Goal: Contribute content

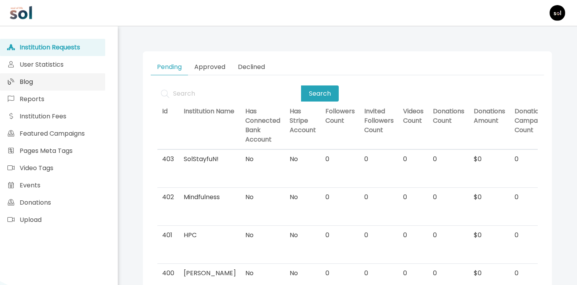
click at [64, 73] on link "Blog" at bounding box center [52, 81] width 105 height 17
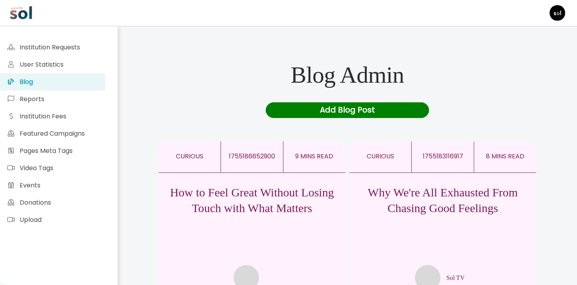
click at [473, 207] on p "Why We're All Exhausted From Chasing Good Feelings" at bounding box center [442, 200] width 187 height 31
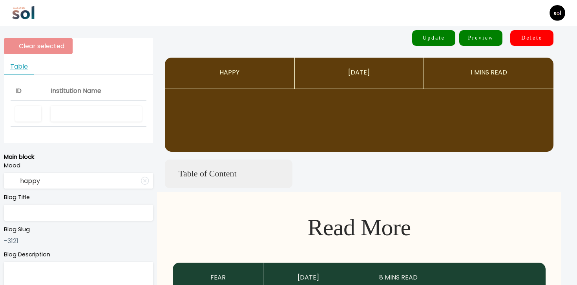
click at [57, 118] on input "text" at bounding box center [96, 114] width 91 height 16
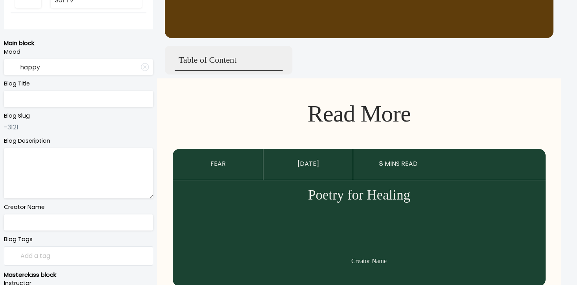
scroll to position [144, 0]
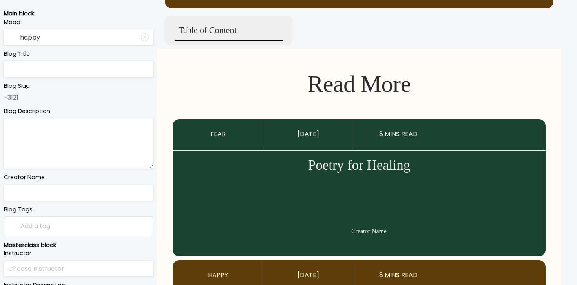
type input "Sol TV"
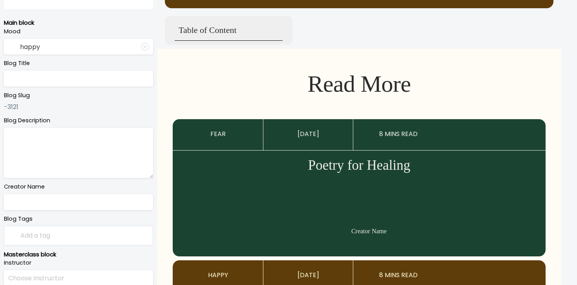
type input "curious"
type input "Why We're All Exhausted From Chasing Good Feelings"
type textarea "Let us explain why good feelings never seem to stick"
type input "Sol TV"
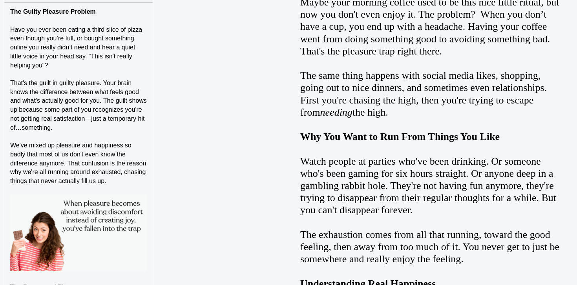
scroll to position [742, 0]
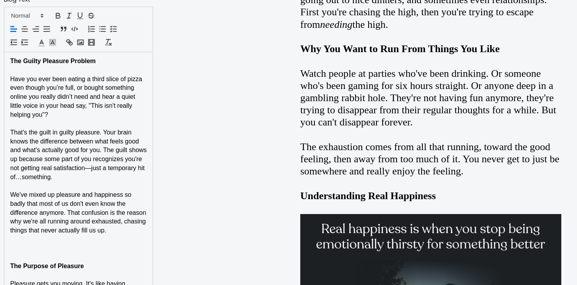
scroll to position [666, 0]
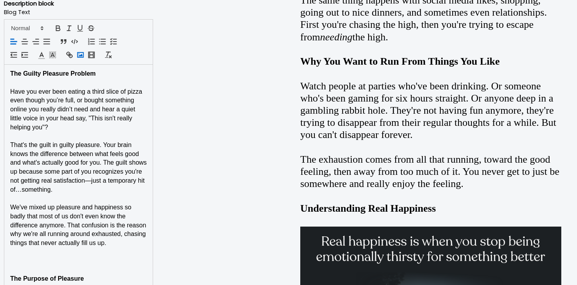
click at [80, 57] on icon "button" at bounding box center [80, 55] width 9 height 9
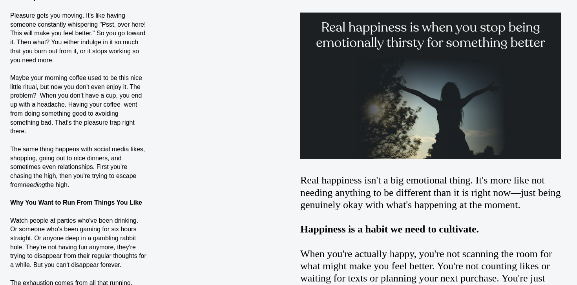
scroll to position [1523, 0]
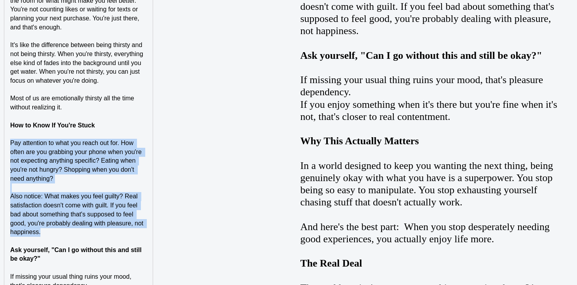
drag, startPoint x: 55, startPoint y: 228, endPoint x: 9, endPoint y: 143, distance: 96.1
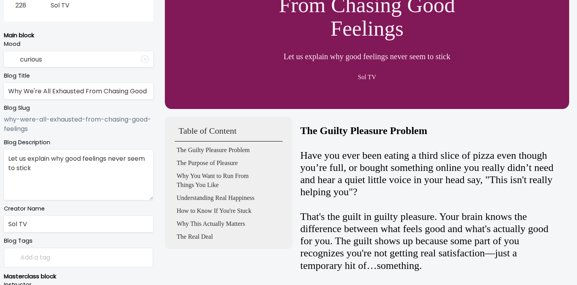
scroll to position [0, 0]
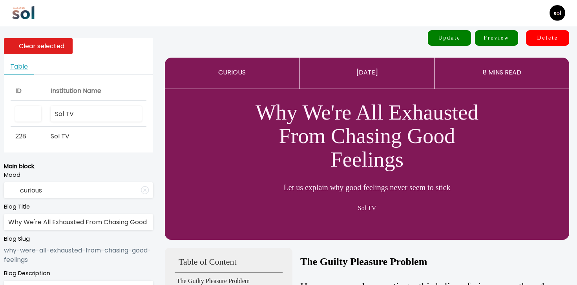
click at [448, 40] on button "Update" at bounding box center [449, 38] width 43 height 16
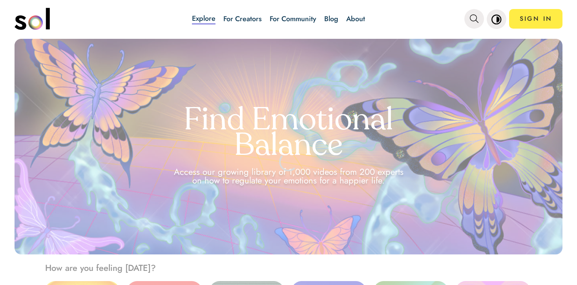
click at [348, 24] on link "About" at bounding box center [355, 19] width 19 height 10
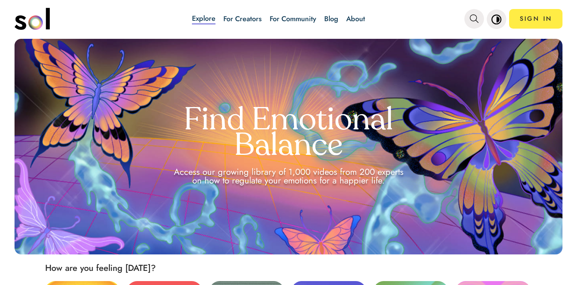
scroll to position [12, 0]
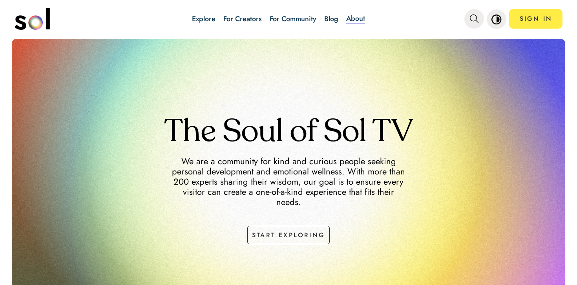
click at [335, 24] on link "Blog" at bounding box center [331, 19] width 14 height 10
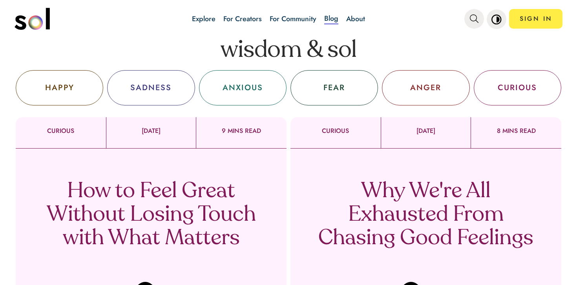
click at [329, 204] on p "Why We're All Exhausted From Chasing Good Feelings" at bounding box center [426, 215] width 232 height 71
